Goal: Information Seeking & Learning: Check status

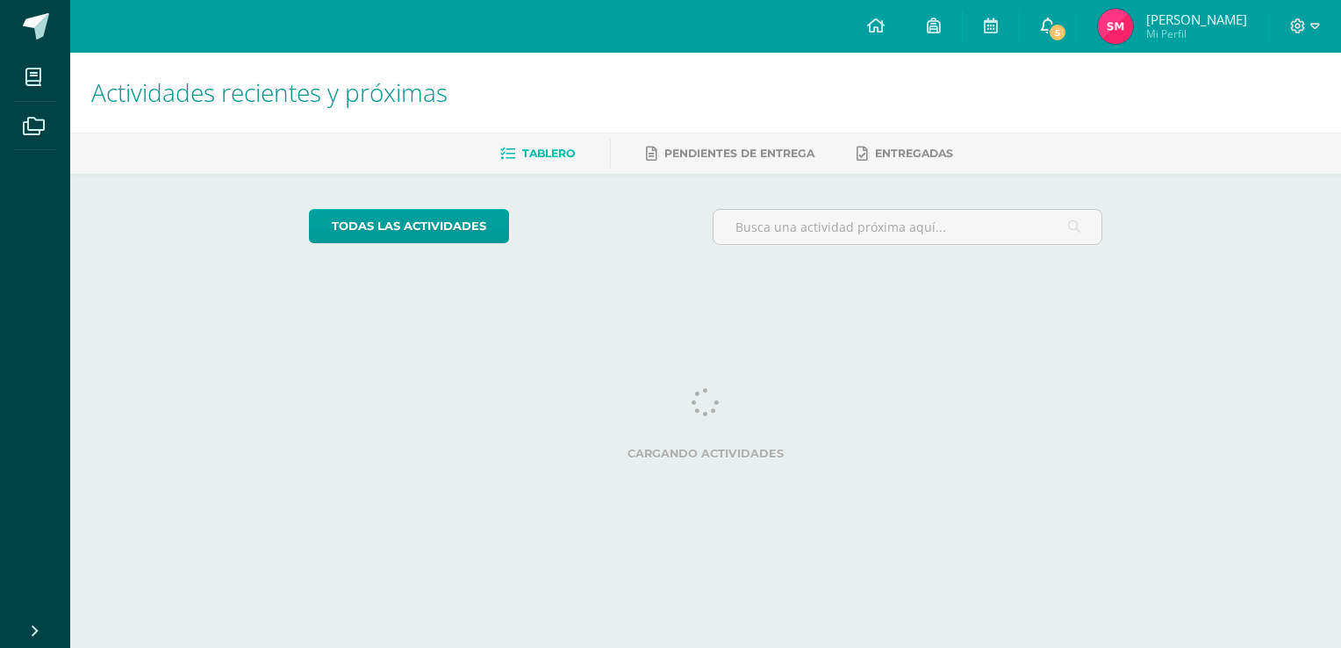
click at [1061, 28] on span "5" at bounding box center [1057, 32] width 19 height 19
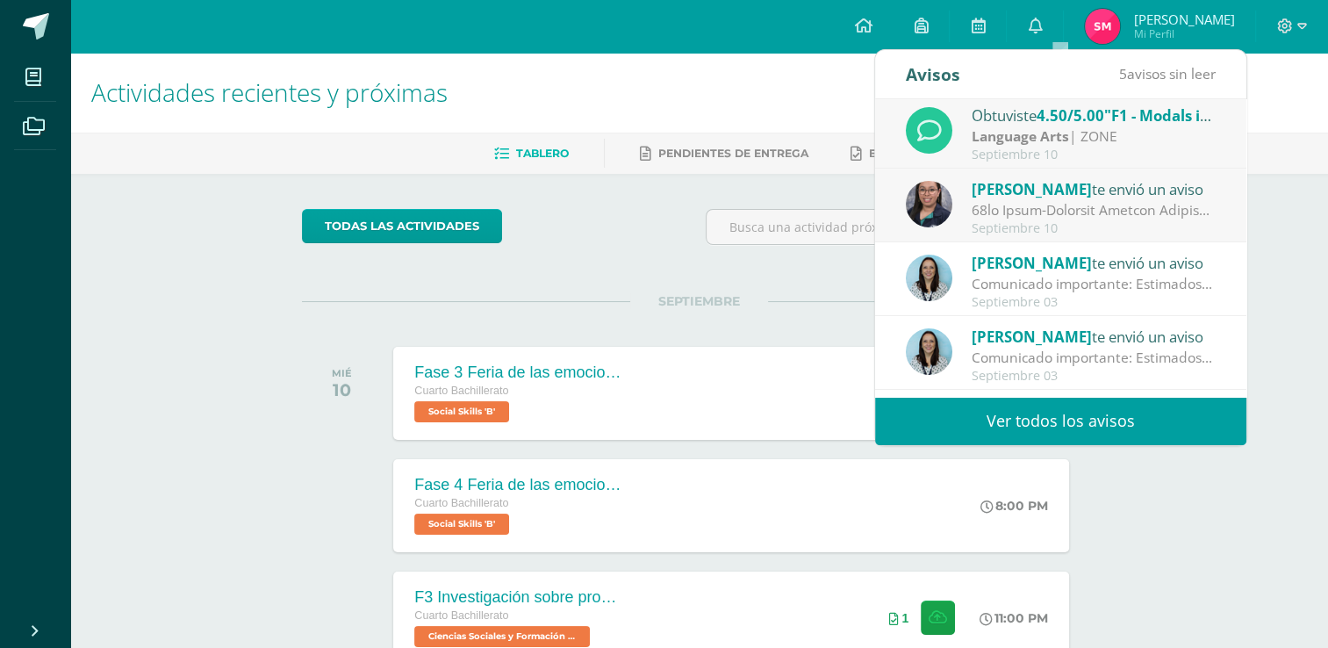
scroll to position [263, 0]
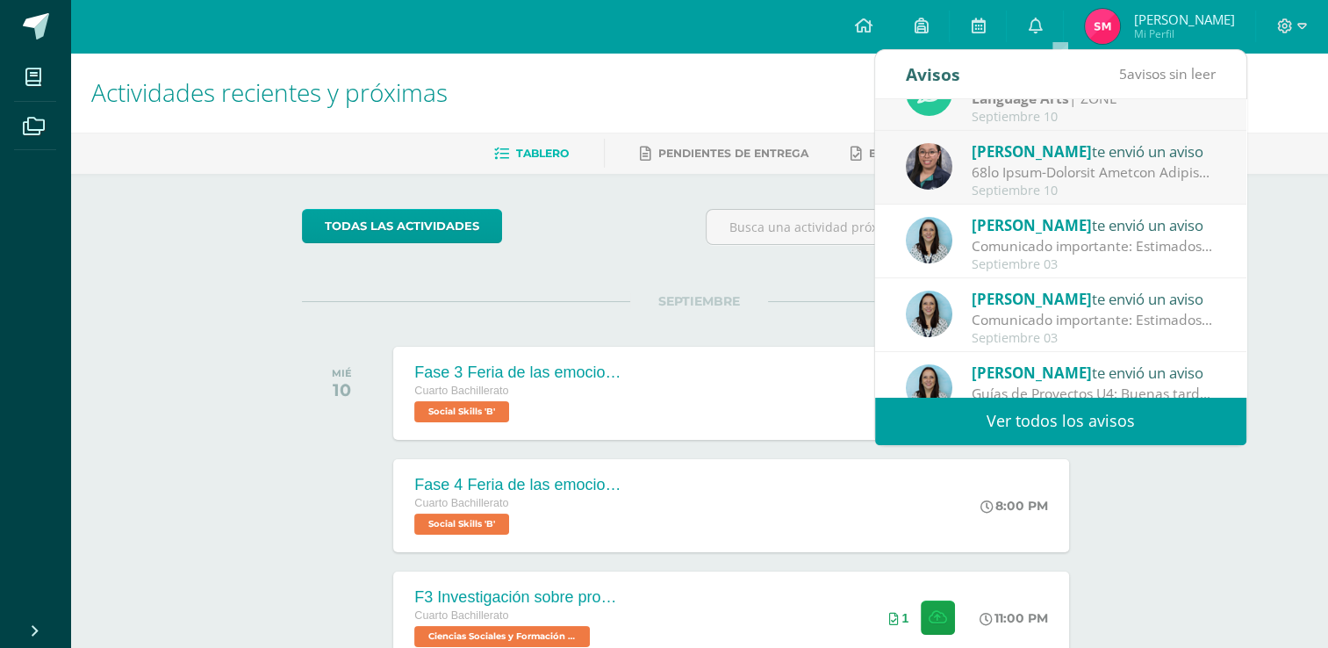
click at [1132, 172] on div at bounding box center [1093, 172] width 244 height 20
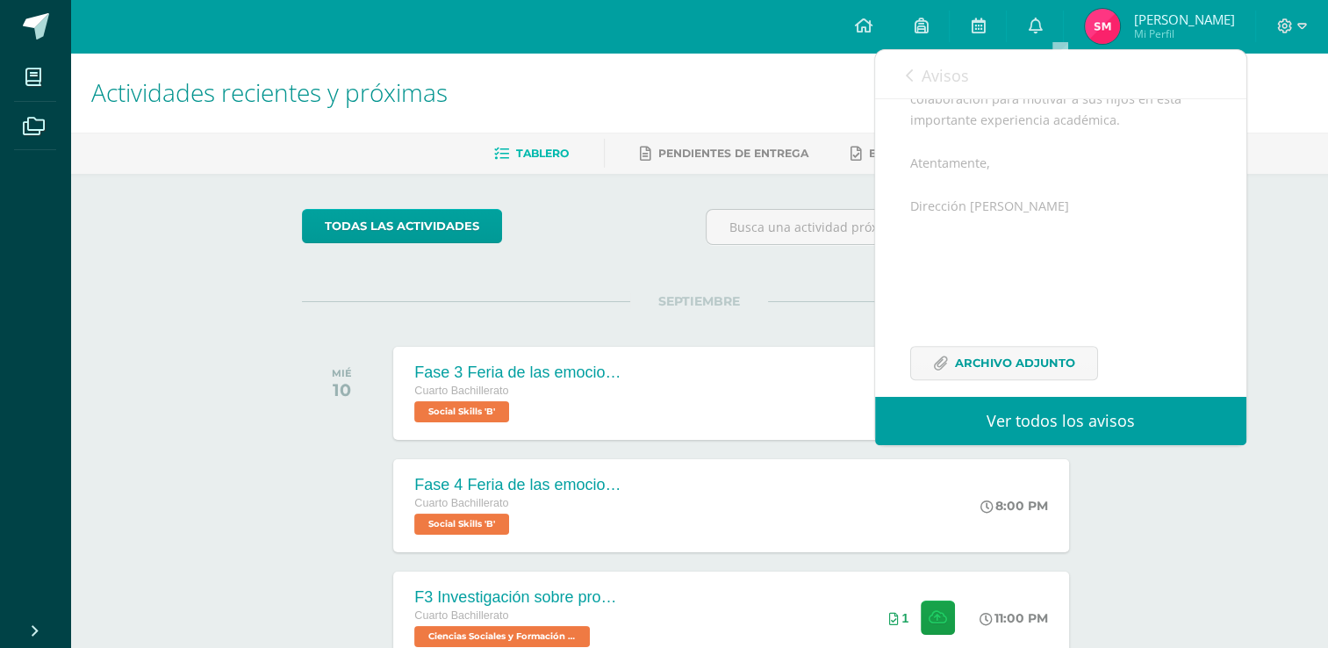
scroll to position [1053, 0]
click at [923, 70] on span "Avisos" at bounding box center [944, 75] width 47 height 21
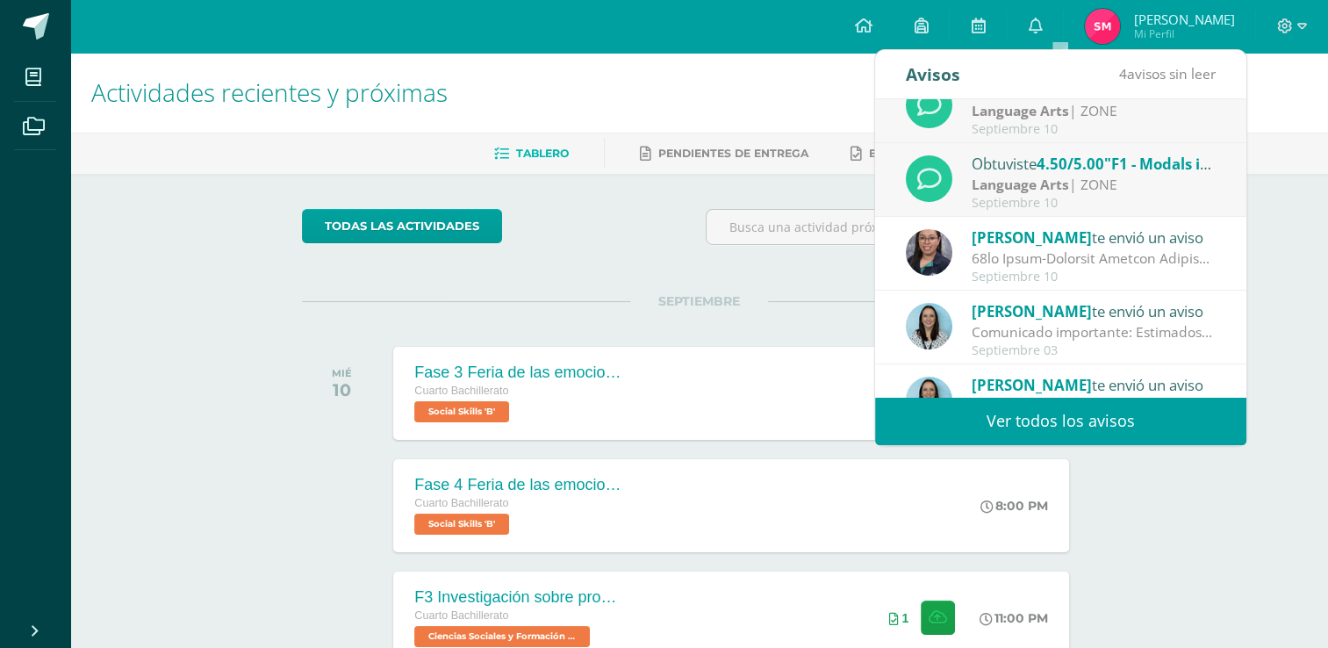
scroll to position [176, 0]
click at [1069, 195] on div "Language Arts | ZONE" at bounding box center [1093, 186] width 244 height 20
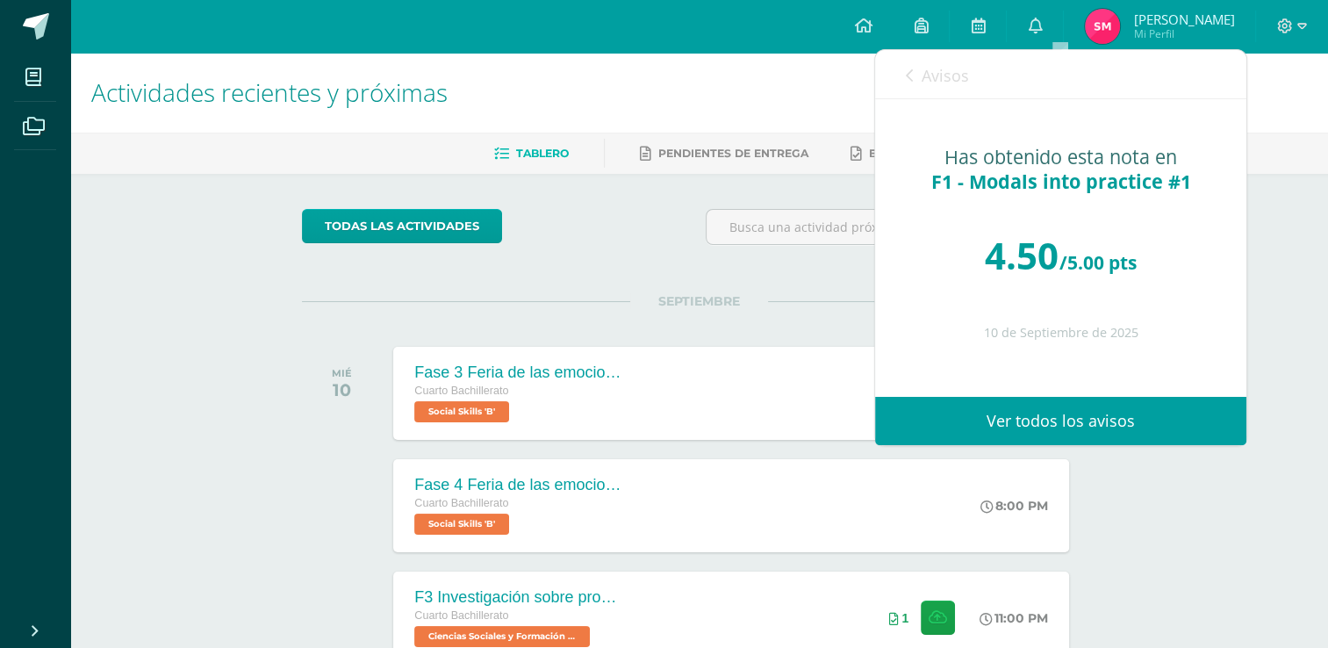
scroll to position [0, 0]
click at [920, 65] on link "Avisos" at bounding box center [937, 75] width 63 height 50
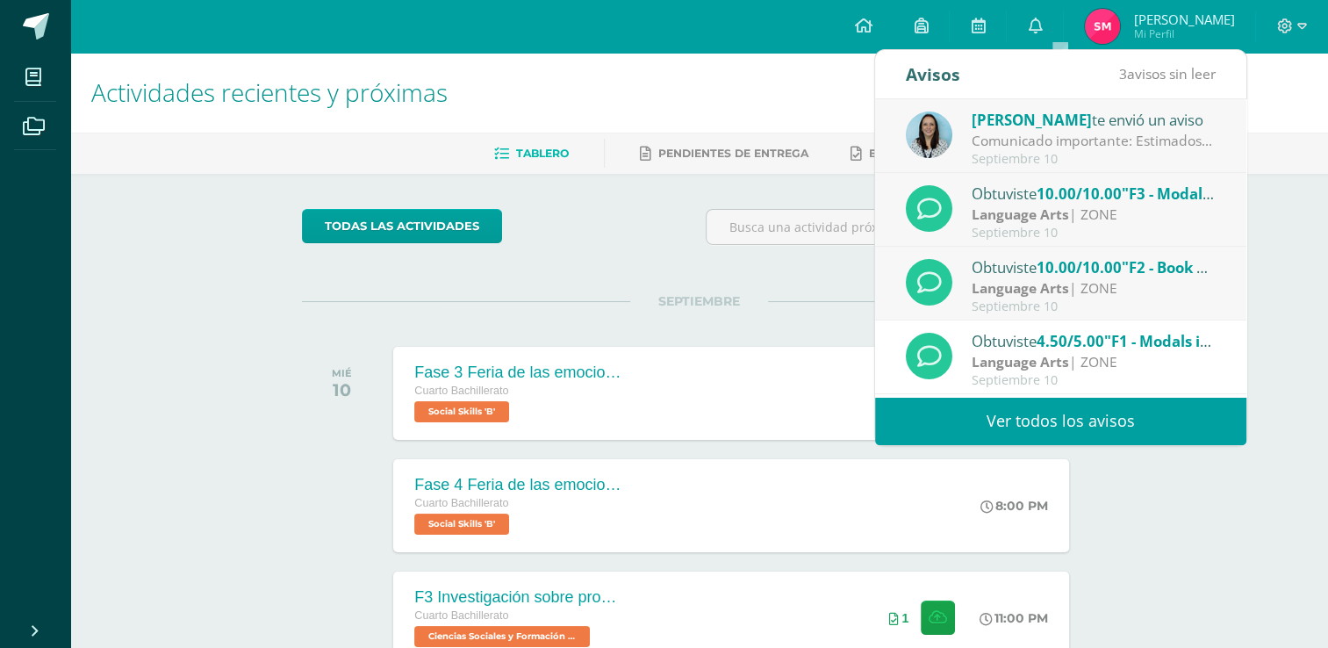
click at [1047, 269] on span "10.00/10.00" at bounding box center [1078, 267] width 85 height 20
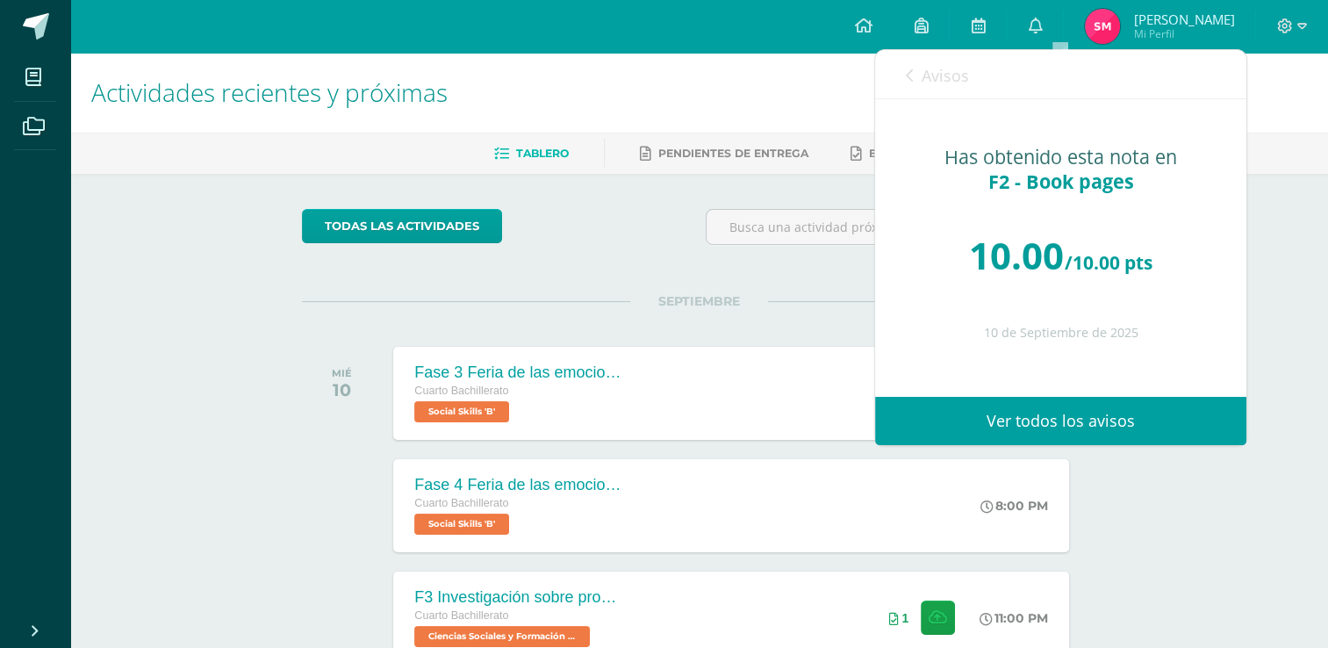
click at [921, 78] on span "Avisos" at bounding box center [944, 75] width 47 height 21
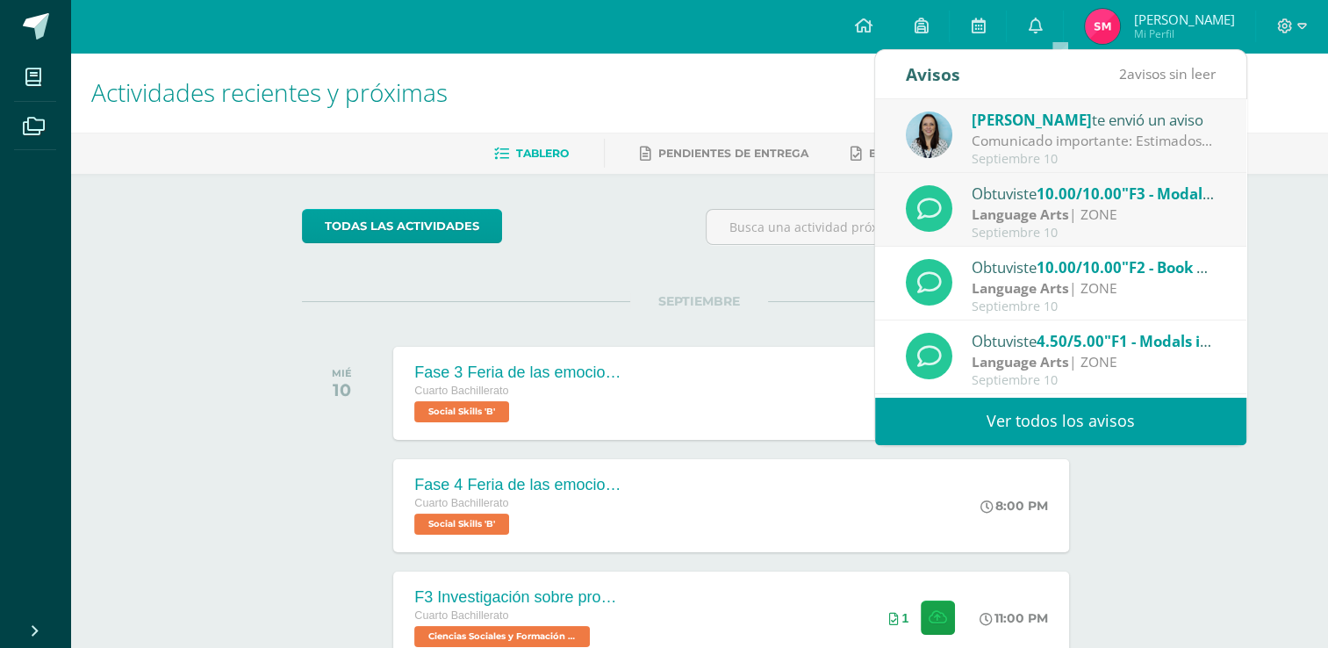
click at [1081, 198] on span "10.00/10.00" at bounding box center [1078, 193] width 85 height 20
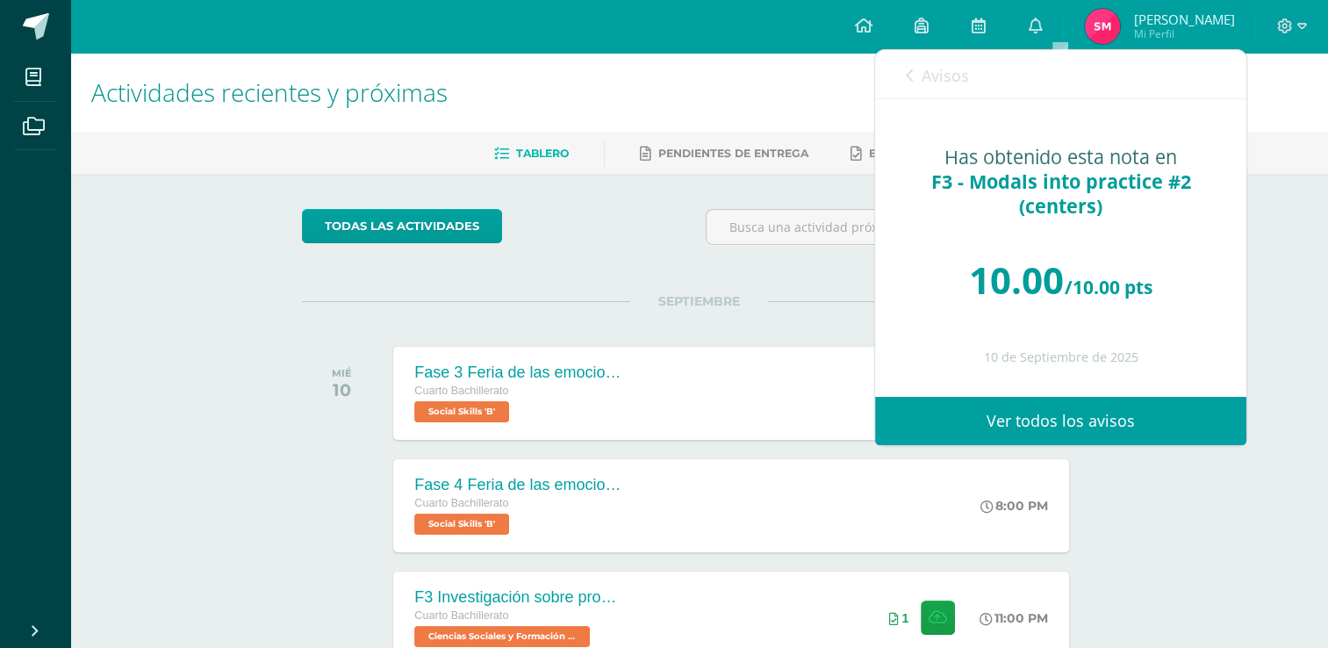
click at [940, 75] on span "Avisos" at bounding box center [944, 75] width 47 height 21
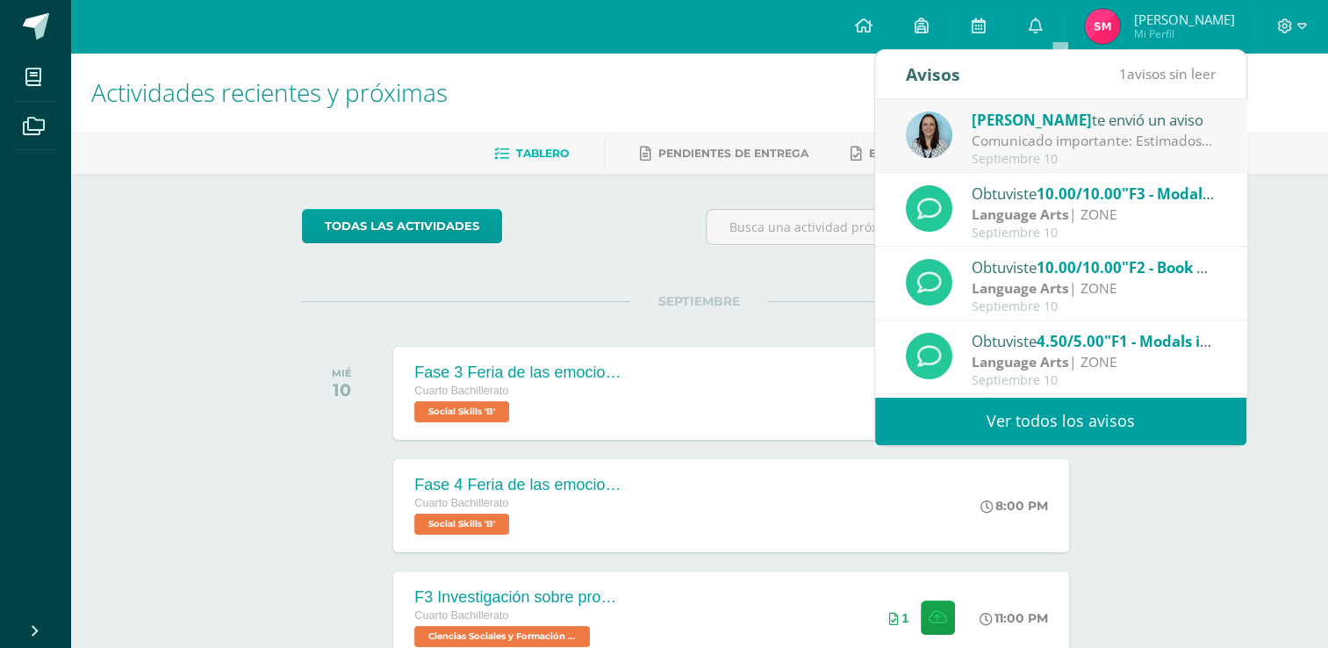
click at [1064, 155] on div "Septiembre 10" at bounding box center [1093, 159] width 244 height 15
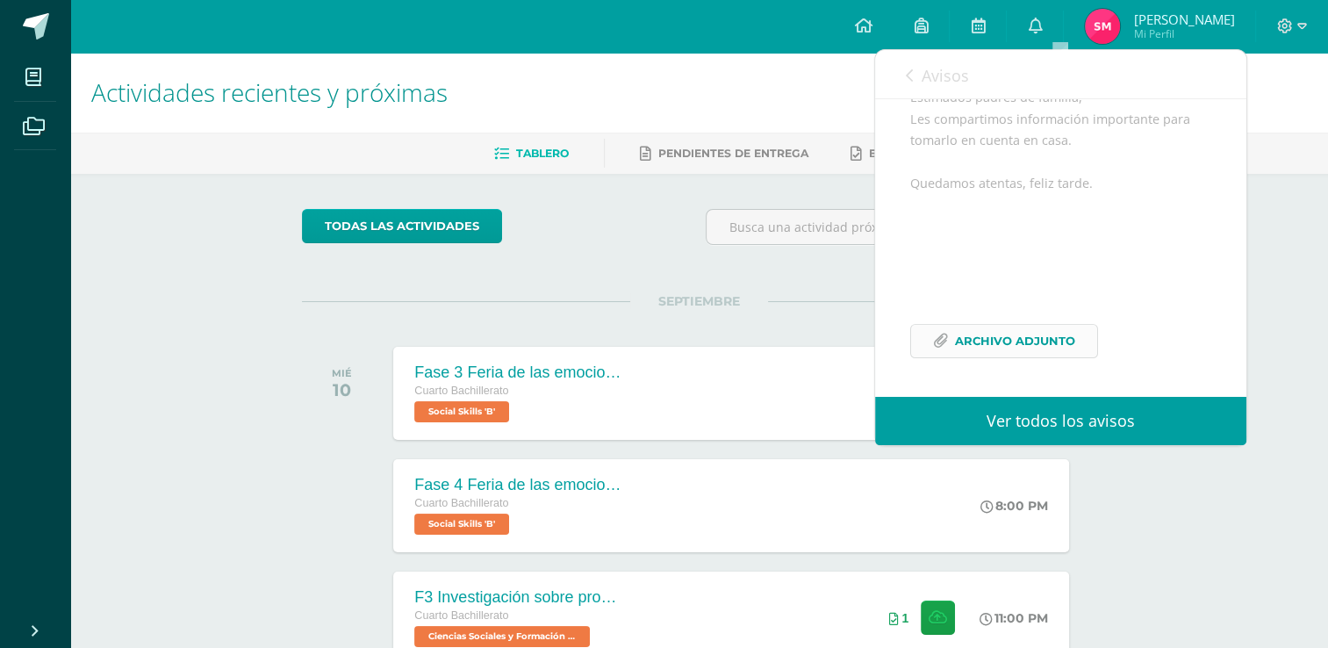
scroll to position [212, 0]
click at [1016, 346] on span "Archivo Adjunto" at bounding box center [1015, 341] width 120 height 32
click at [923, 72] on span "Avisos" at bounding box center [944, 75] width 47 height 21
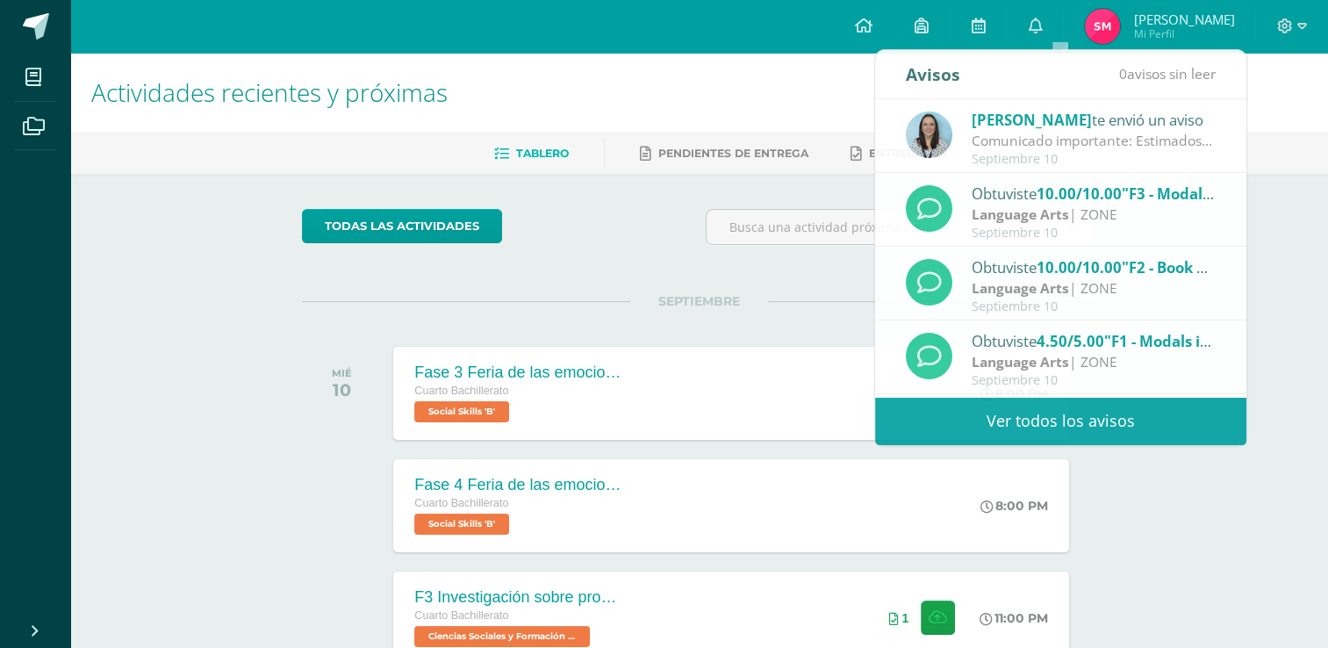
click at [855, 125] on h1 "Actividades recientes y próximas" at bounding box center [698, 93] width 1215 height 80
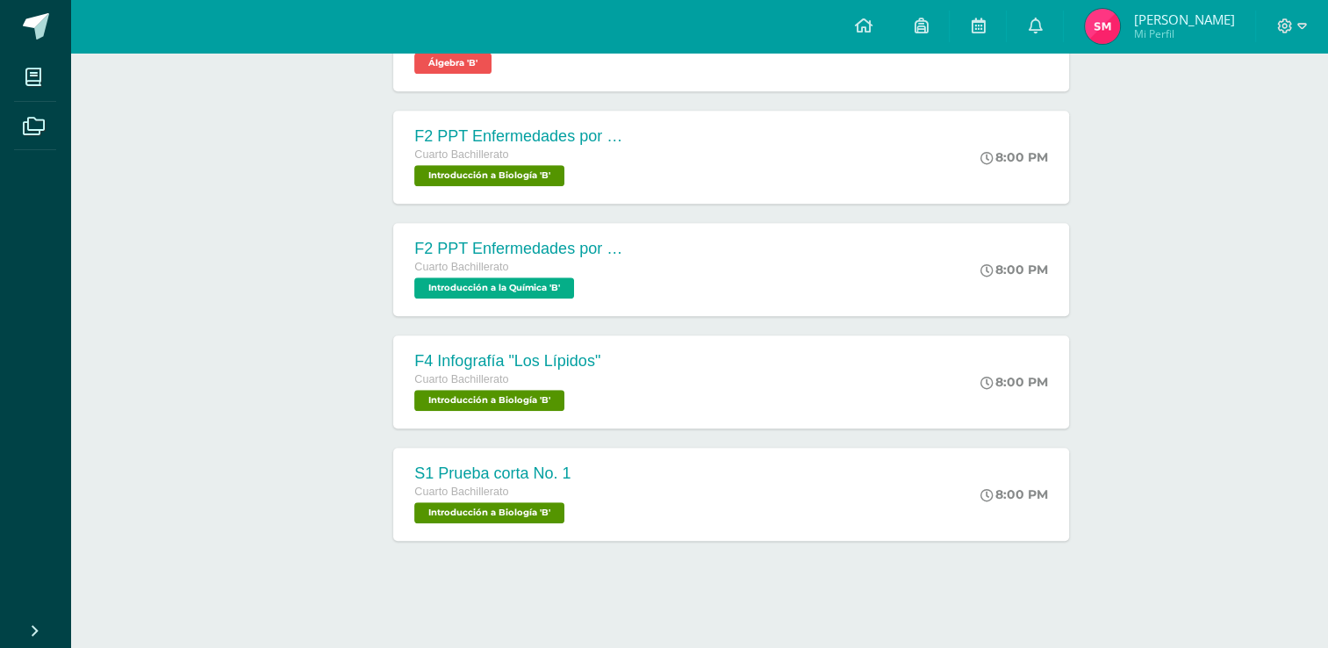
scroll to position [1137, 0]
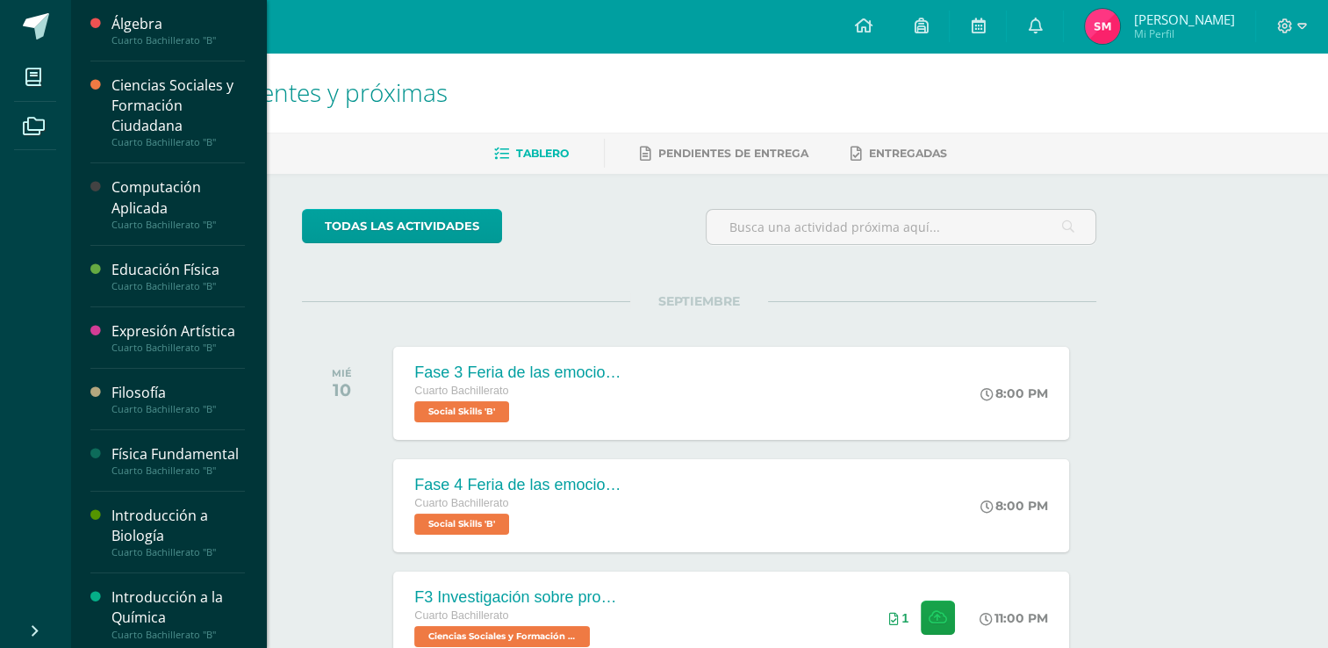
click at [166, 195] on div "Computación Aplicada" at bounding box center [177, 197] width 133 height 40
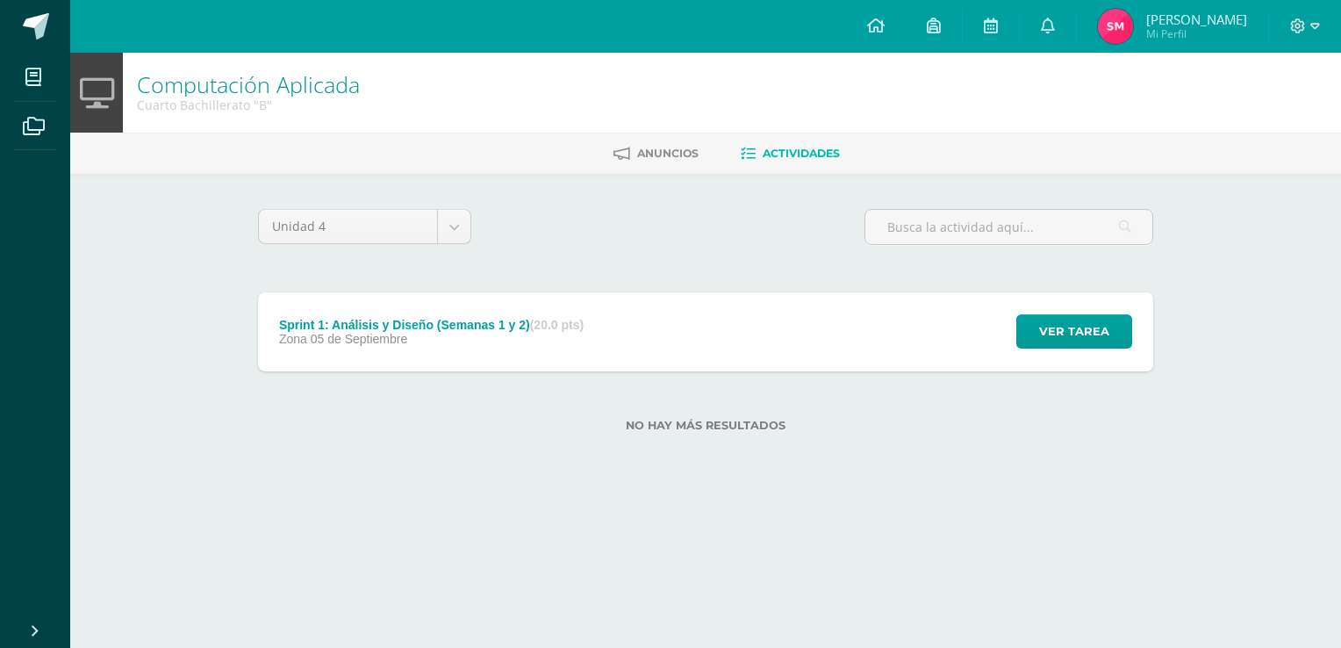
click at [319, 321] on div "Sprint 1: Análisis y Diseño (Semanas 1 y 2) (20.0 pts)" at bounding box center [431, 325] width 305 height 14
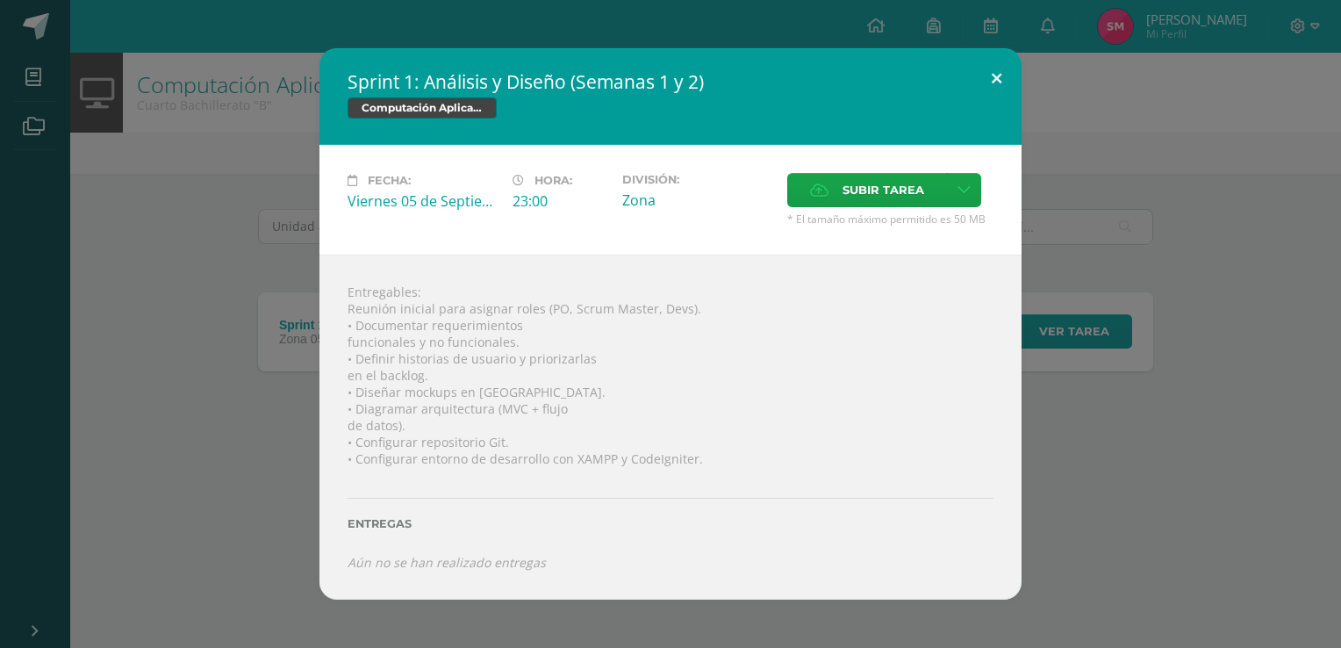
click at [997, 72] on button at bounding box center [996, 78] width 50 height 60
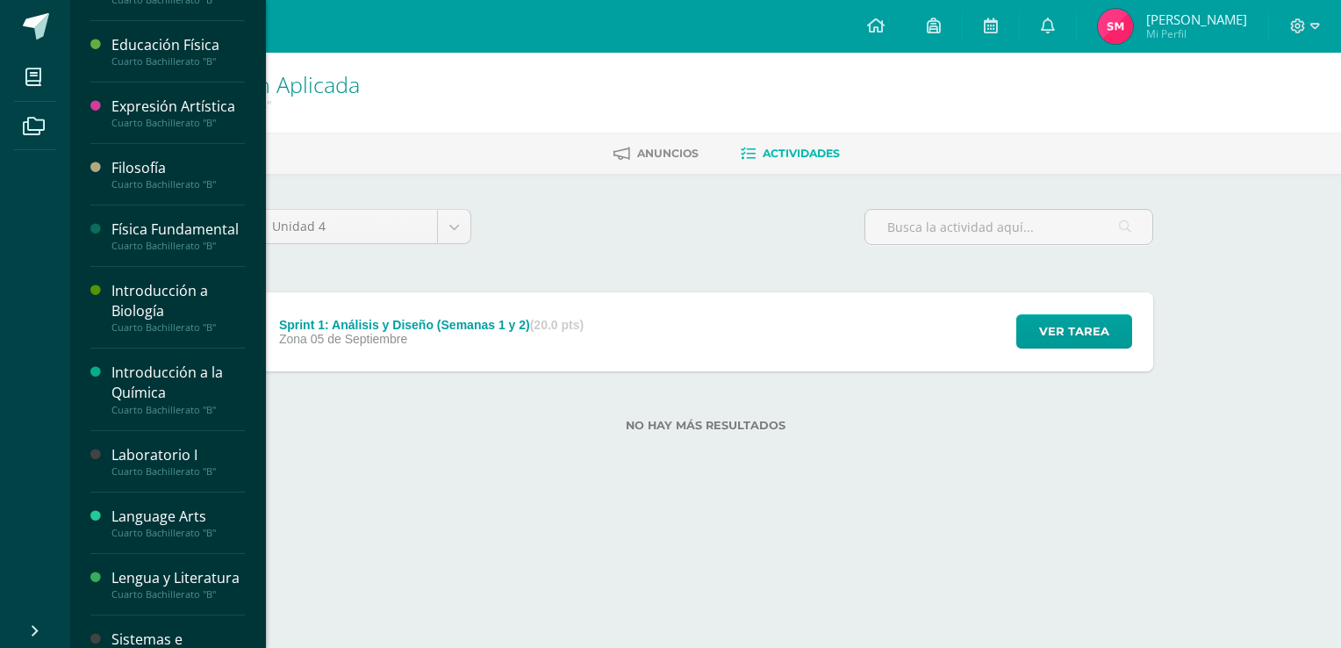
scroll to position [246, 0]
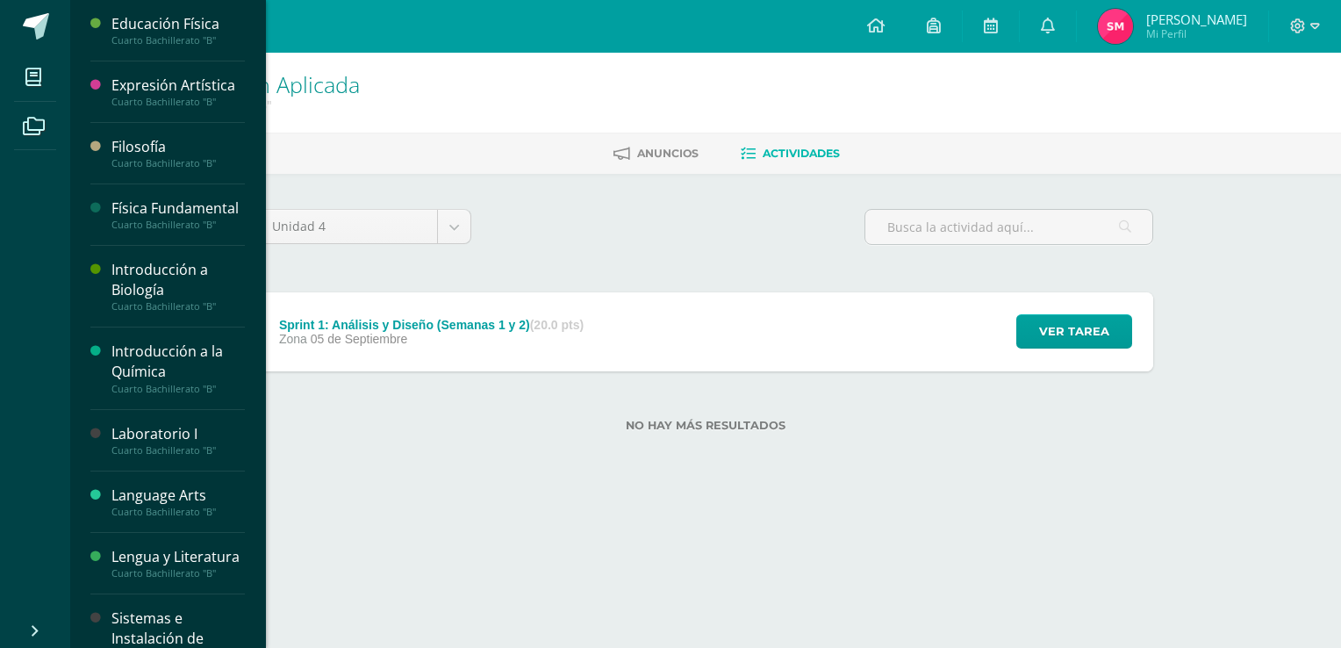
click at [161, 456] on div "Cuarto Bachillerato "B"" at bounding box center [177, 450] width 133 height 12
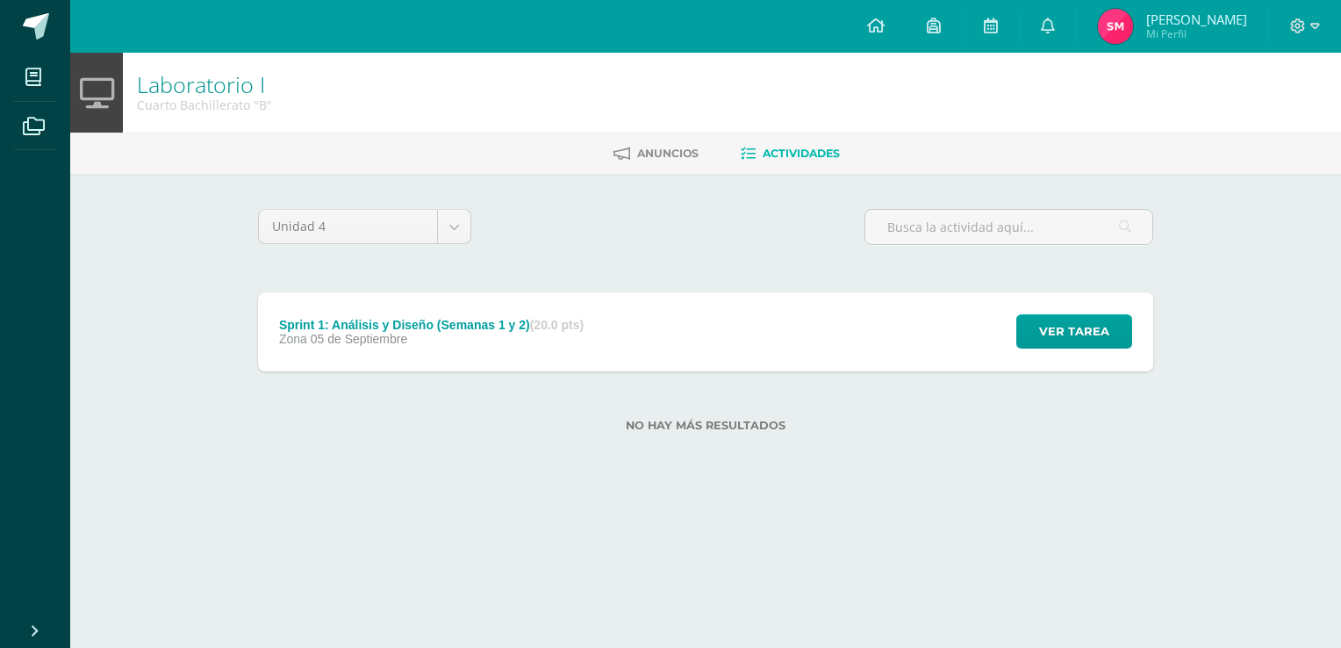
click at [362, 353] on div "Sprint 1: Análisis y Diseño (Semanas 1 y 2) (20.0 pts) Zona 05 de Septiembre" at bounding box center [431, 331] width 347 height 79
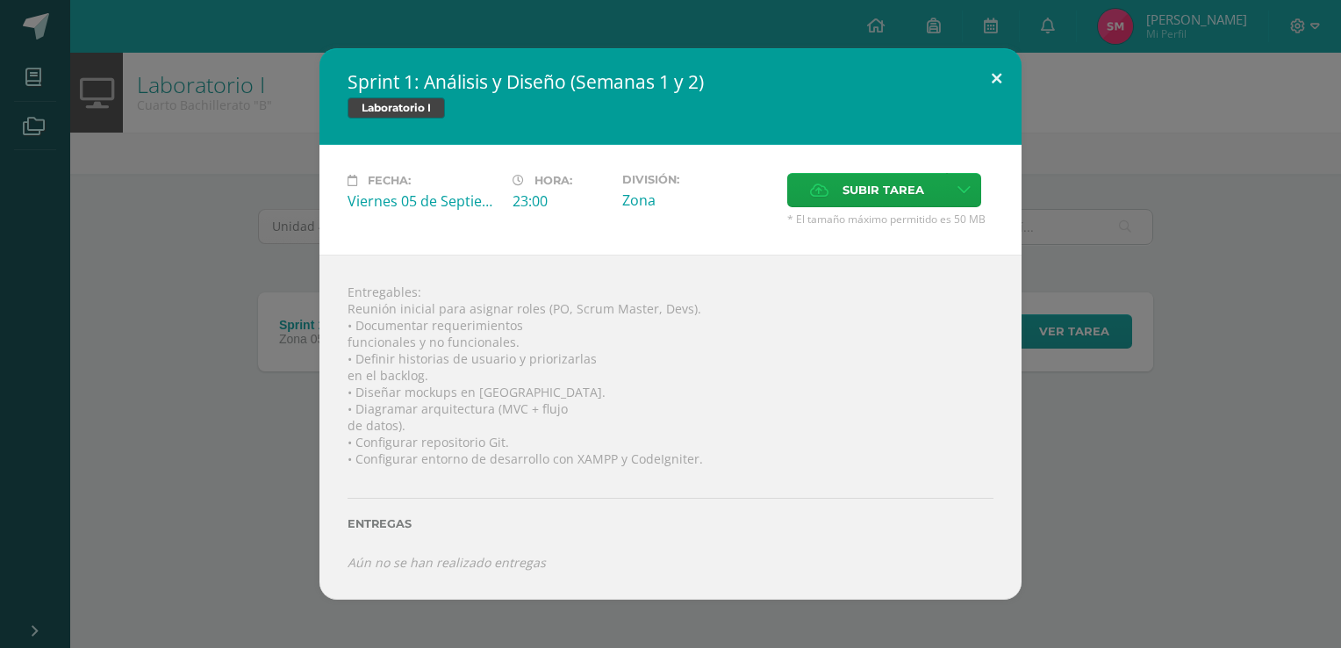
click at [986, 69] on button at bounding box center [996, 78] width 50 height 60
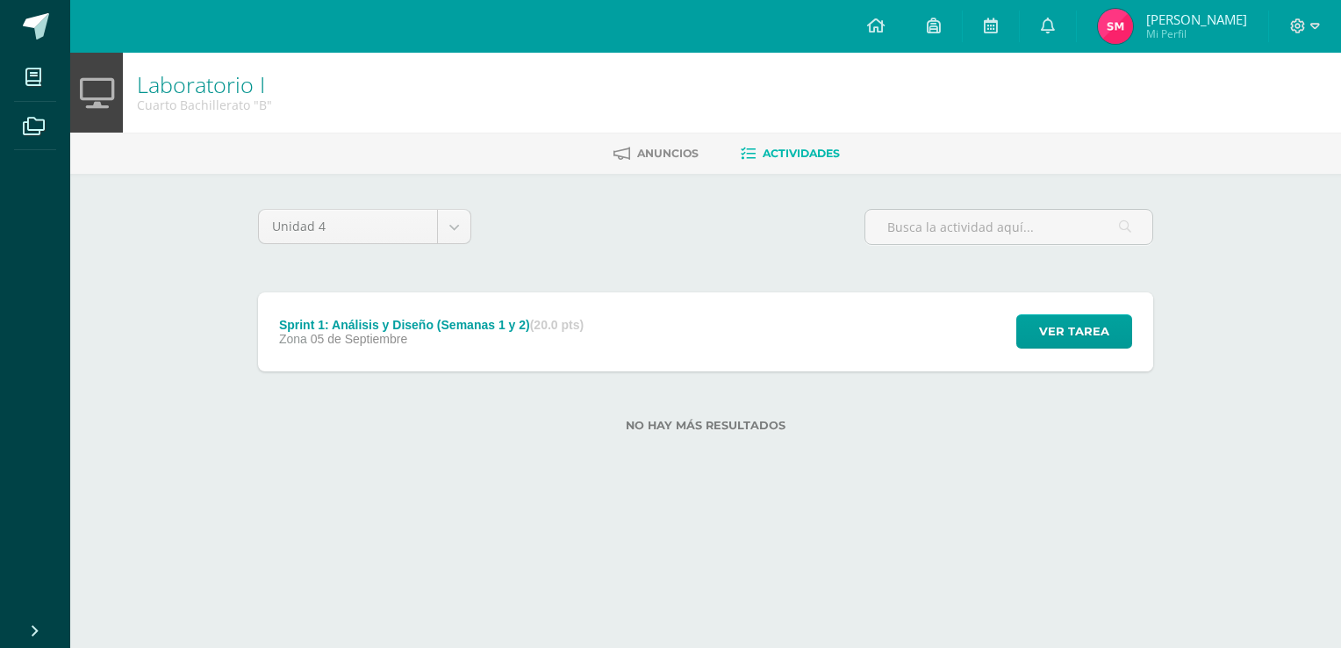
click at [432, 336] on div "Zona 05 de Septiembre" at bounding box center [431, 339] width 305 height 14
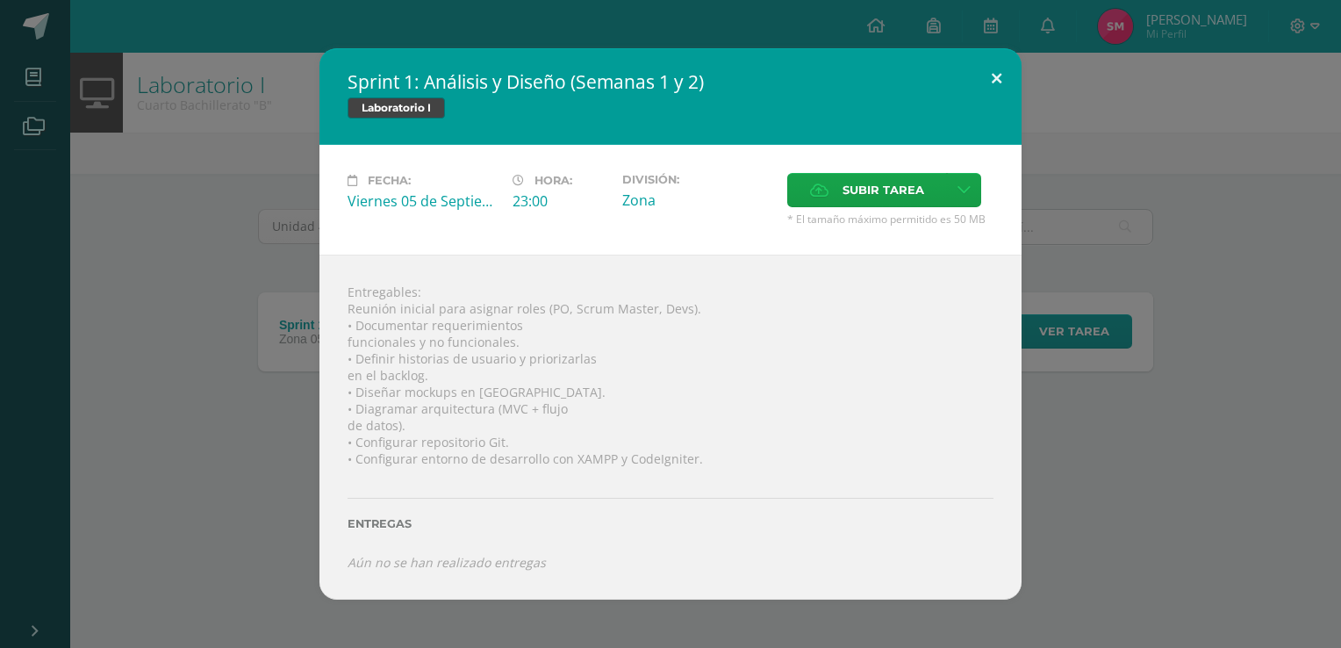
click at [995, 76] on button at bounding box center [996, 78] width 50 height 60
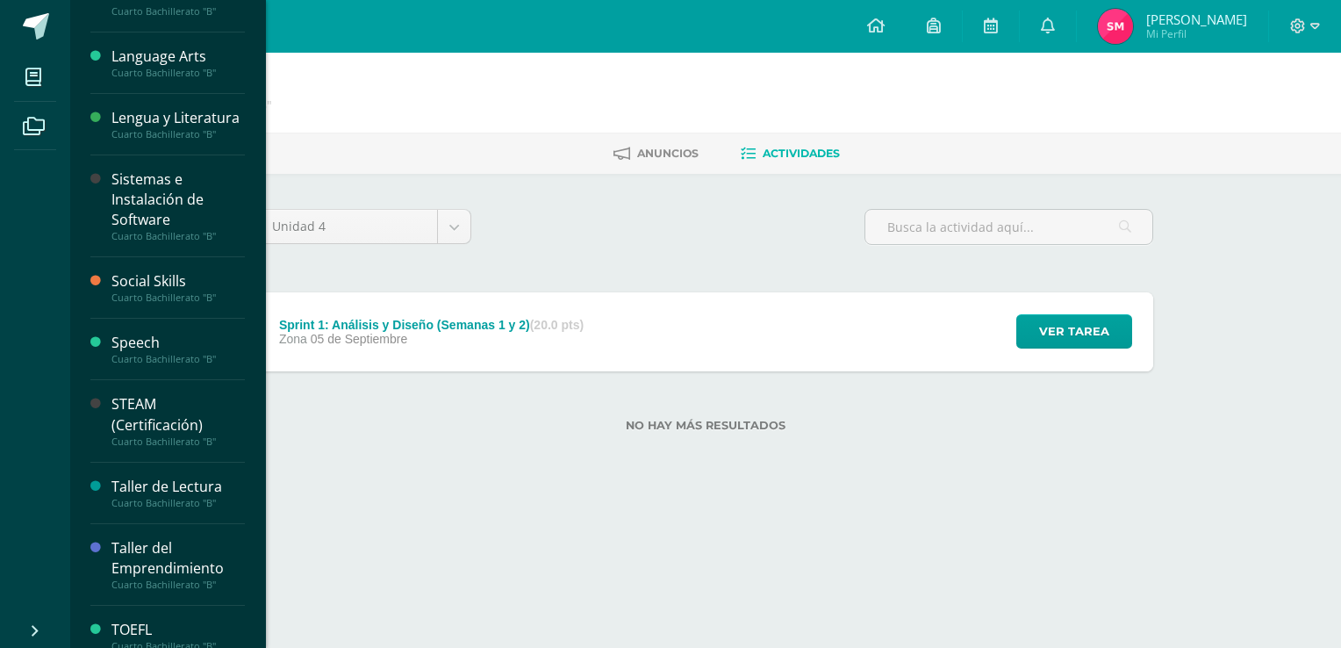
scroll to position [684, 0]
click at [187, 230] on div "Sistemas e Instalación de Software" at bounding box center [177, 199] width 133 height 61
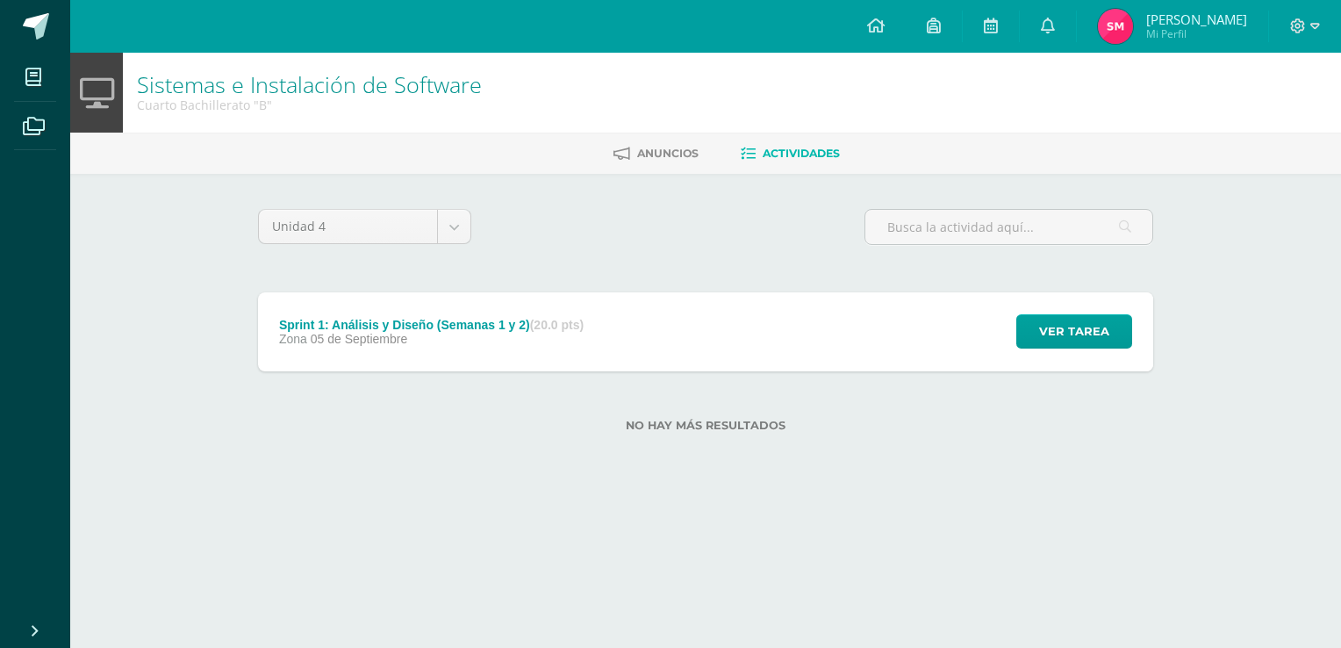
click at [350, 339] on span "05 de Septiembre" at bounding box center [359, 339] width 97 height 14
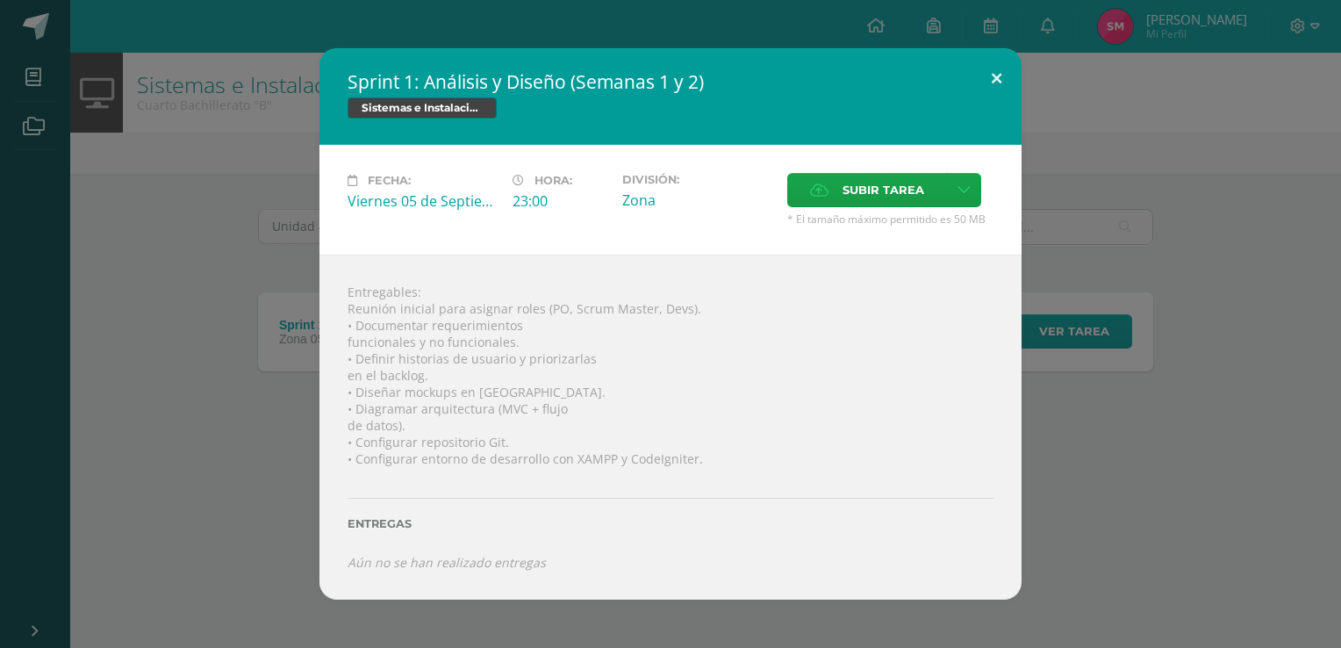
click at [992, 77] on button at bounding box center [996, 78] width 50 height 60
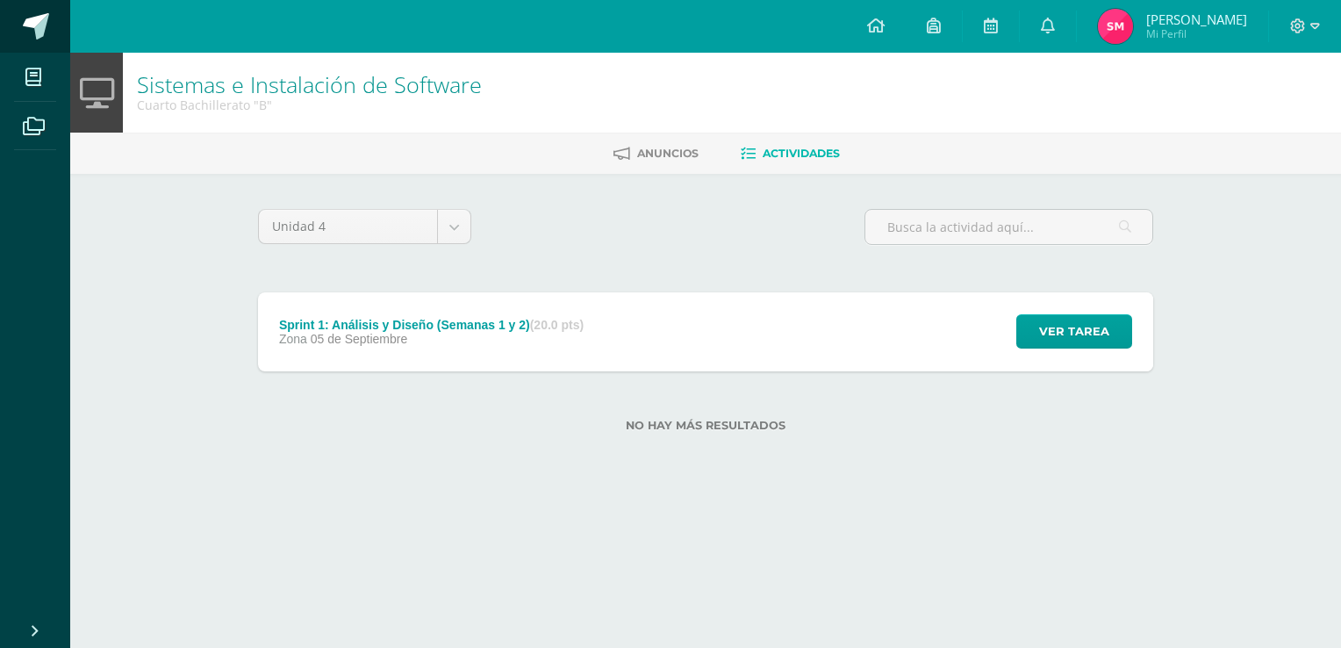
click at [42, 47] on link at bounding box center [35, 26] width 70 height 53
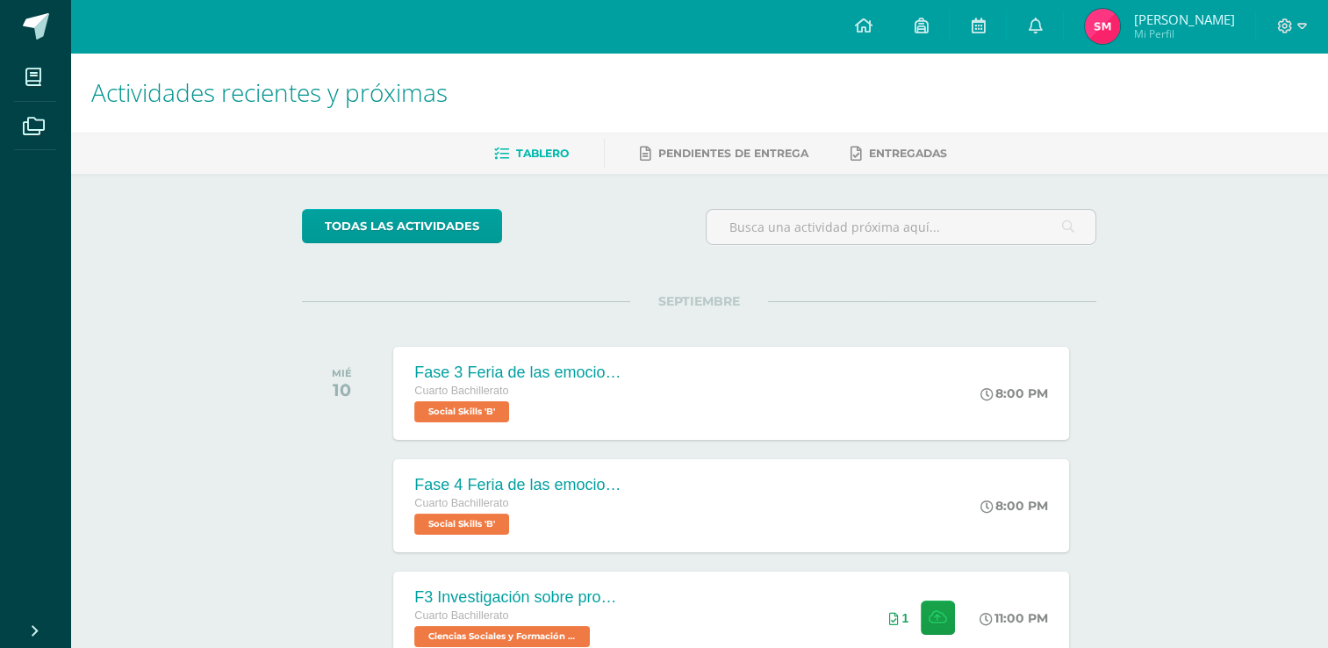
click at [1327, 283] on div "Actividades recientes y próximas Tablero Pendientes de entrega Entregadas todas…" at bounding box center [699, 582] width 1258 height 1059
